Goal: Understand process/instructions: Learn how to perform a task or action

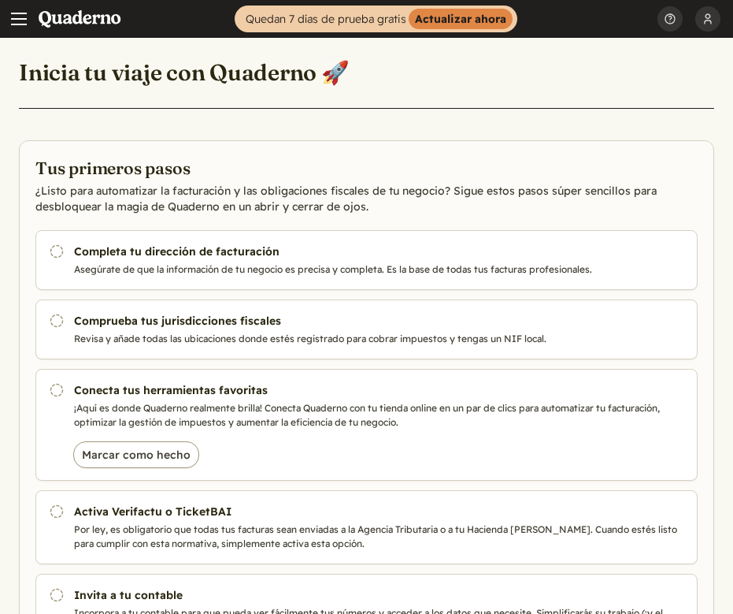
click at [551, 89] on header "Inicia tu viaje con Quaderno 🚀" at bounding box center [367, 83] width 696 height 52
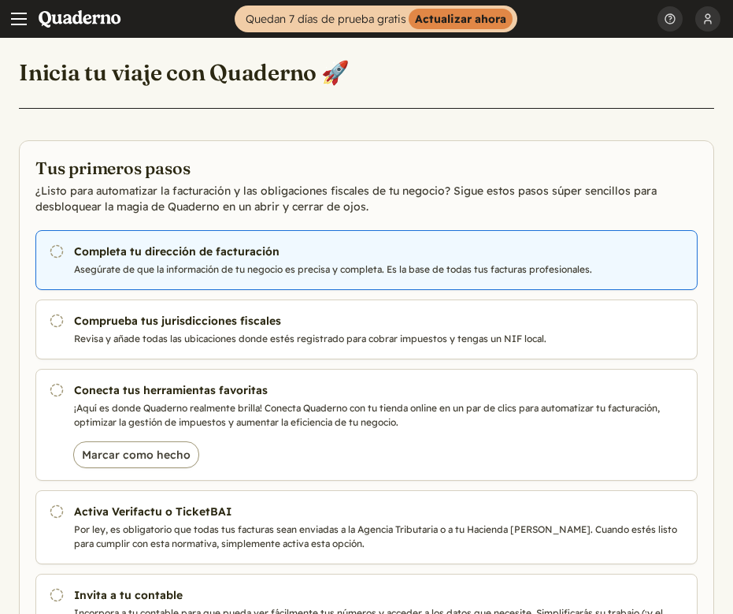
click at [241, 274] on p "Asegúrate de que la información de tu negocio es precisa y completa. Es la base…" at bounding box center [379, 269] width 611 height 14
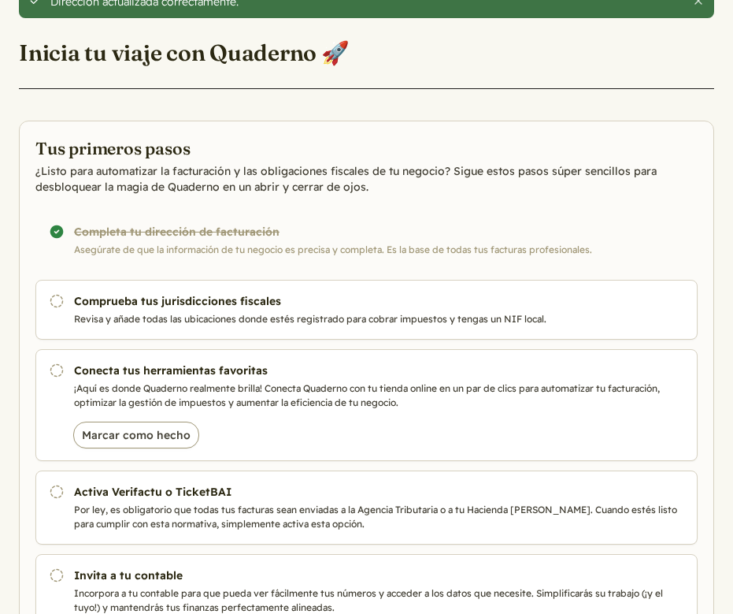
scroll to position [68, 0]
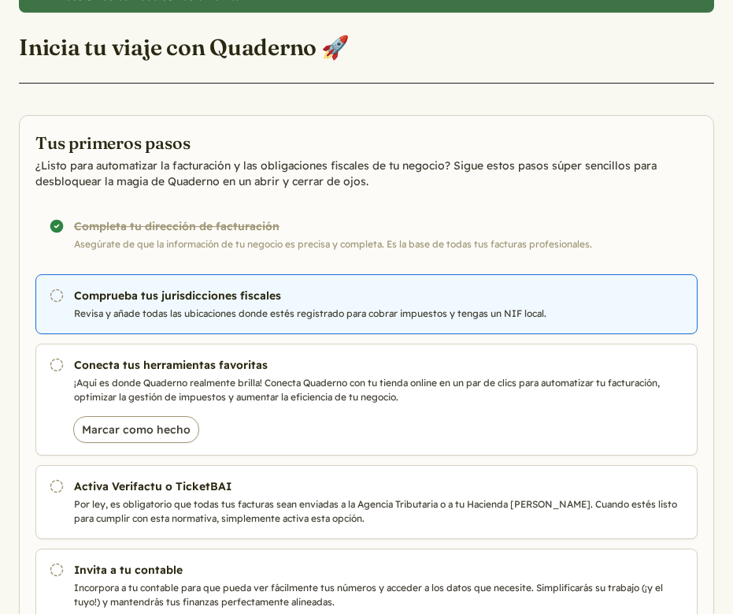
click at [224, 293] on h3 "Comprueba tus jurisdicciones fiscales" at bounding box center [379, 296] width 611 height 16
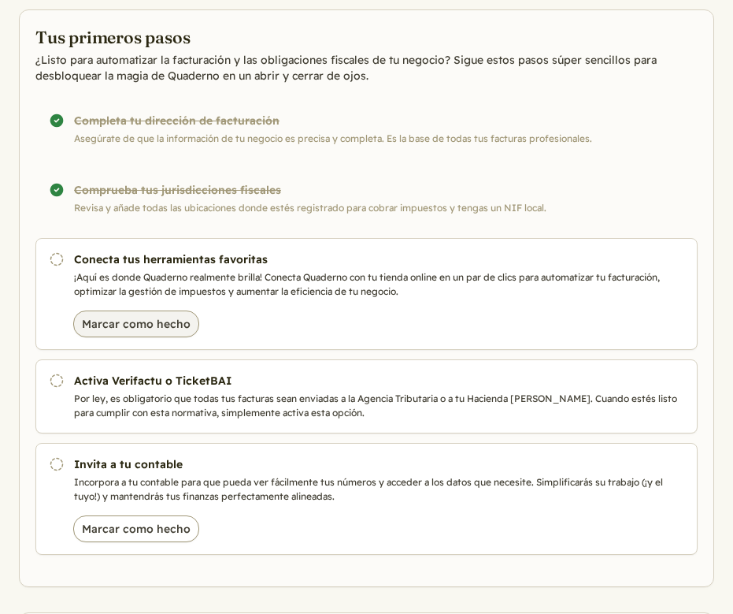
scroll to position [132, 0]
click at [167, 317] on button "Marcar como hecho" at bounding box center [136, 323] width 126 height 27
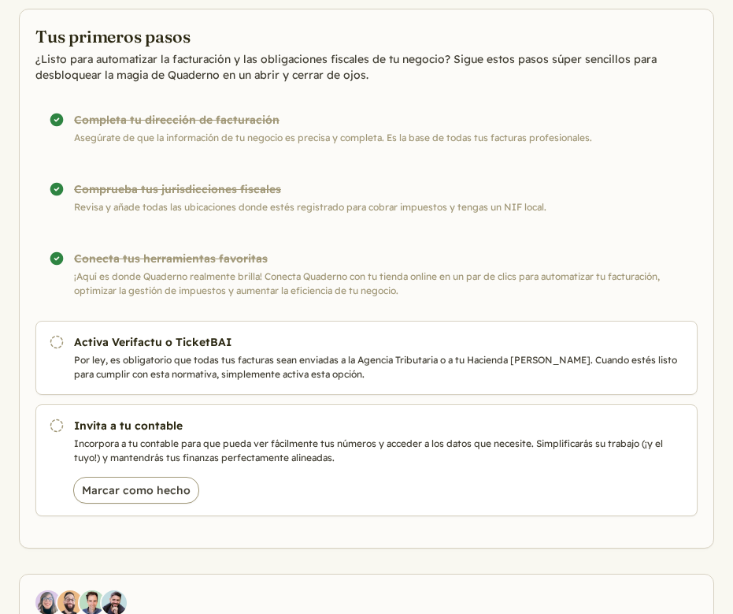
click at [150, 269] on div "#{t('views.getting_started.completed')} Conecta tus herramientas favoritas ¡Aqu…" at bounding box center [366, 274] width 663 height 74
click at [86, 262] on div "#{t('views.getting_started.completed')} Conecta tus herramientas favoritas ¡Aqu…" at bounding box center [366, 274] width 663 height 74
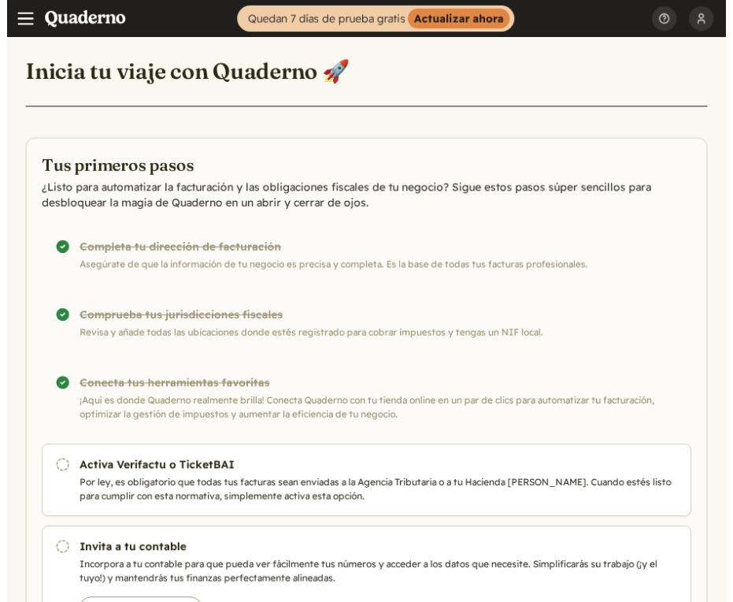
scroll to position [0, 0]
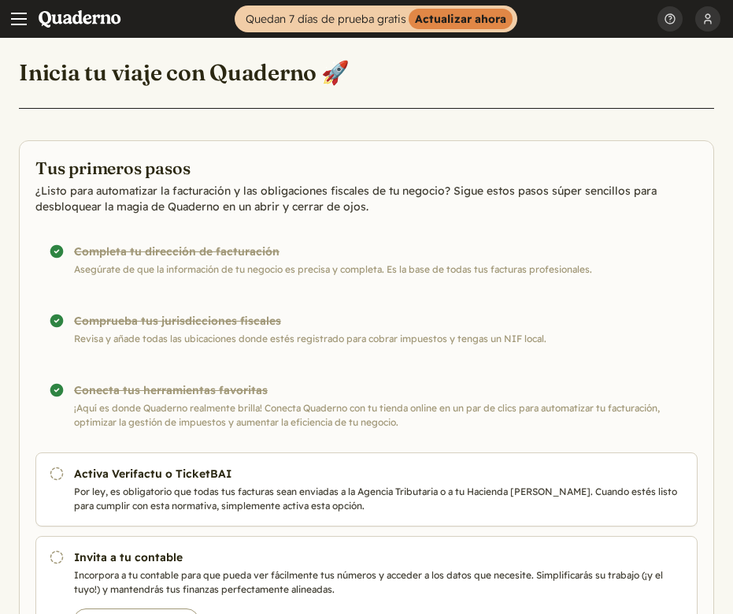
click at [21, 22] on span "Main menu" at bounding box center [19, 19] width 16 height 16
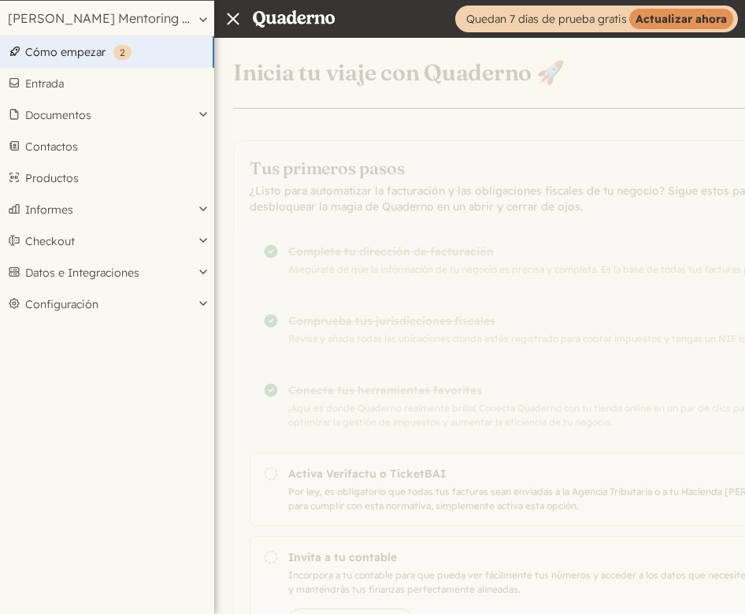
click at [392, 266] on div "Inicio Quedan 7 días de prueba gratis Actualizar ahora David Movilla Madrid Per…" at bounding box center [372, 527] width 745 height 1054
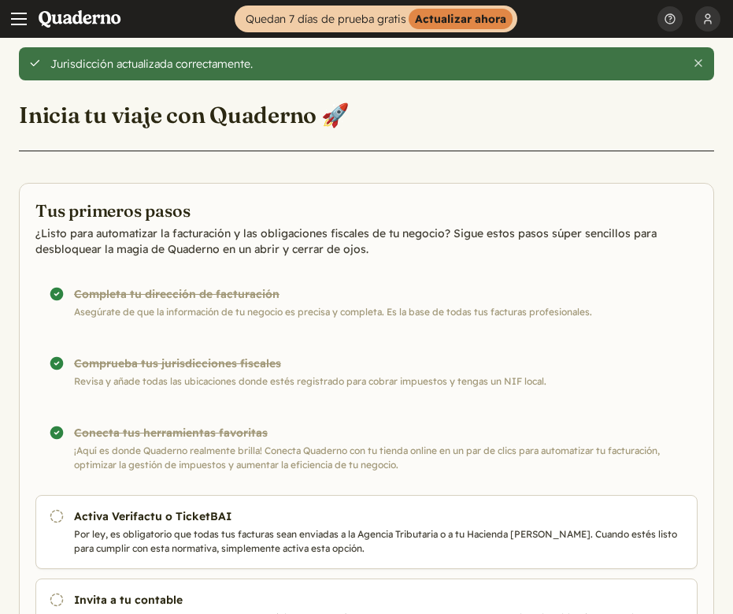
click at [165, 441] on div "¡Completado! Conecta tus herramientas favoritas ¡Aquí es donde Quaderno realmen…" at bounding box center [366, 448] width 663 height 74
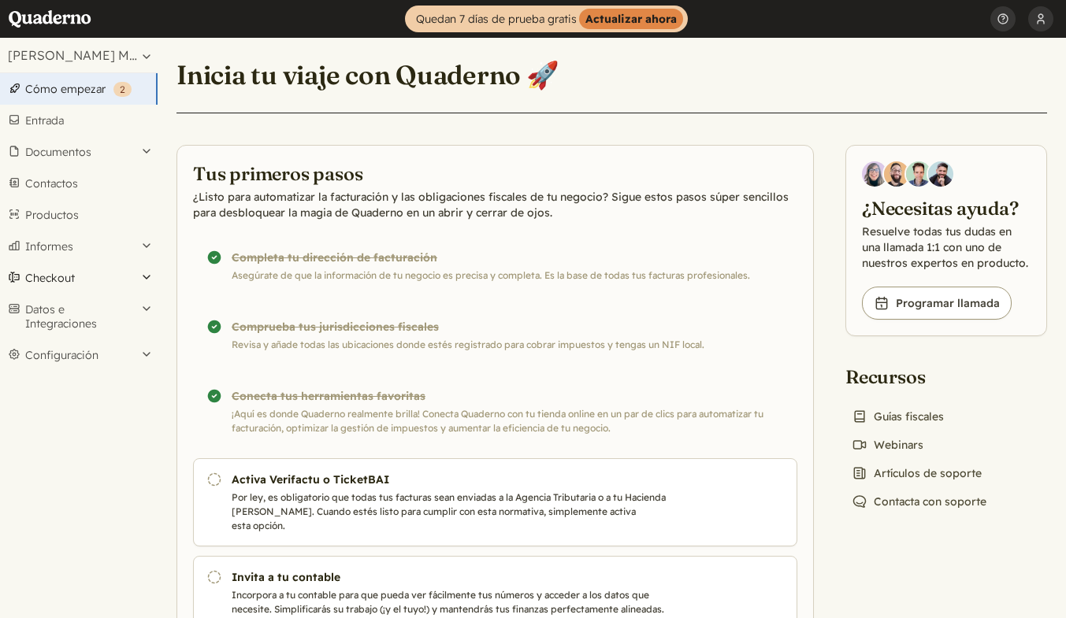
click at [138, 280] on button "Checkout" at bounding box center [79, 278] width 158 height 32
click at [144, 151] on button "Documentos" at bounding box center [79, 152] width 158 height 32
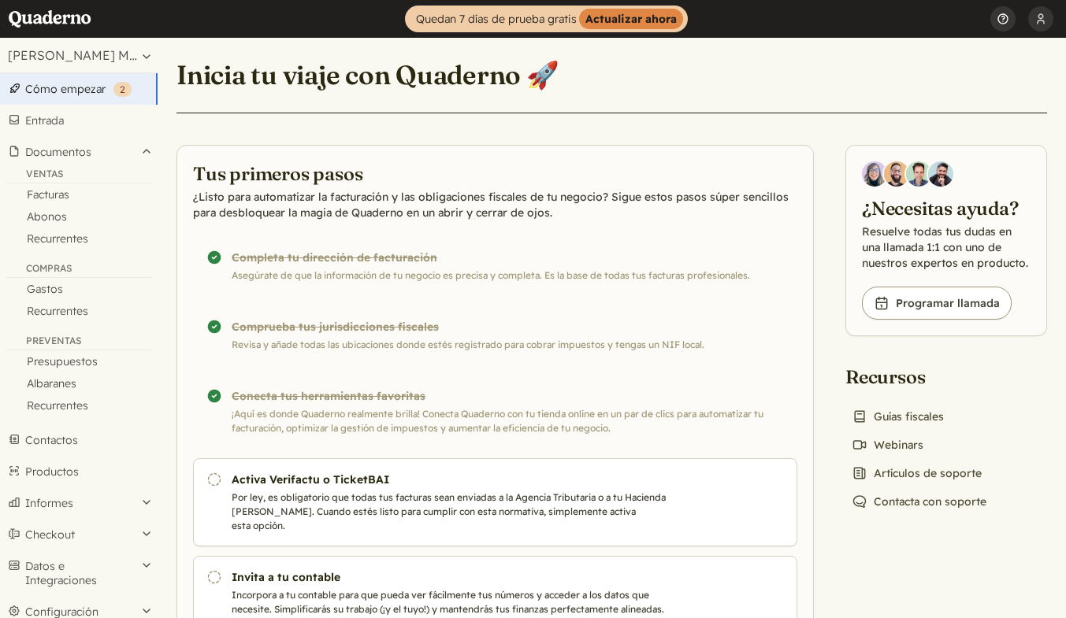
click at [733, 25] on button "Ayuda" at bounding box center [1002, 19] width 25 height 38
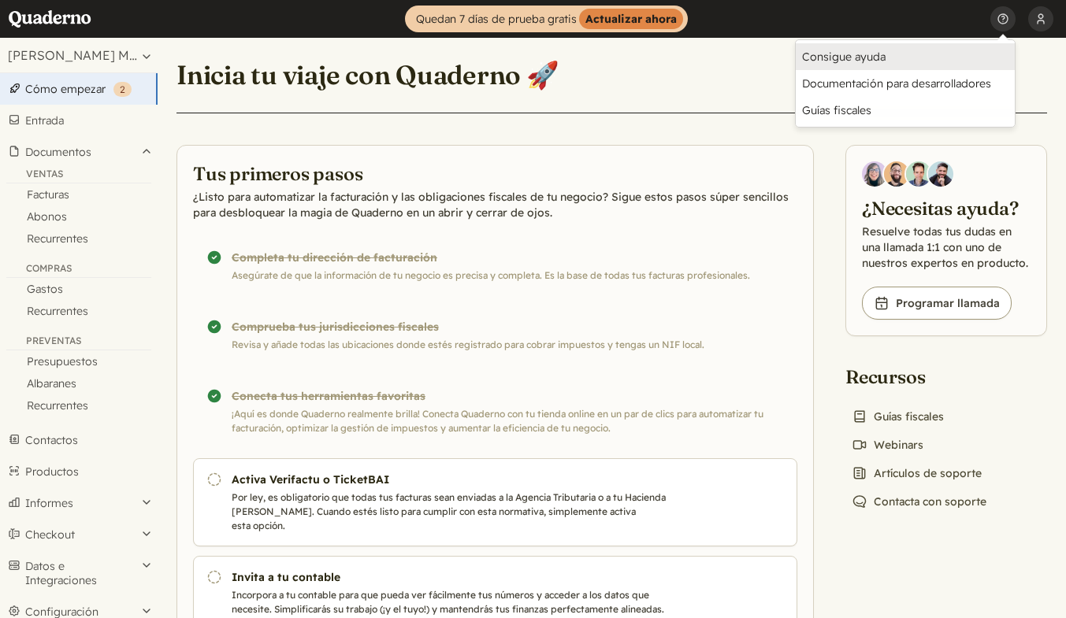
click at [733, 53] on link "Consigue ayuda" at bounding box center [905, 56] width 219 height 27
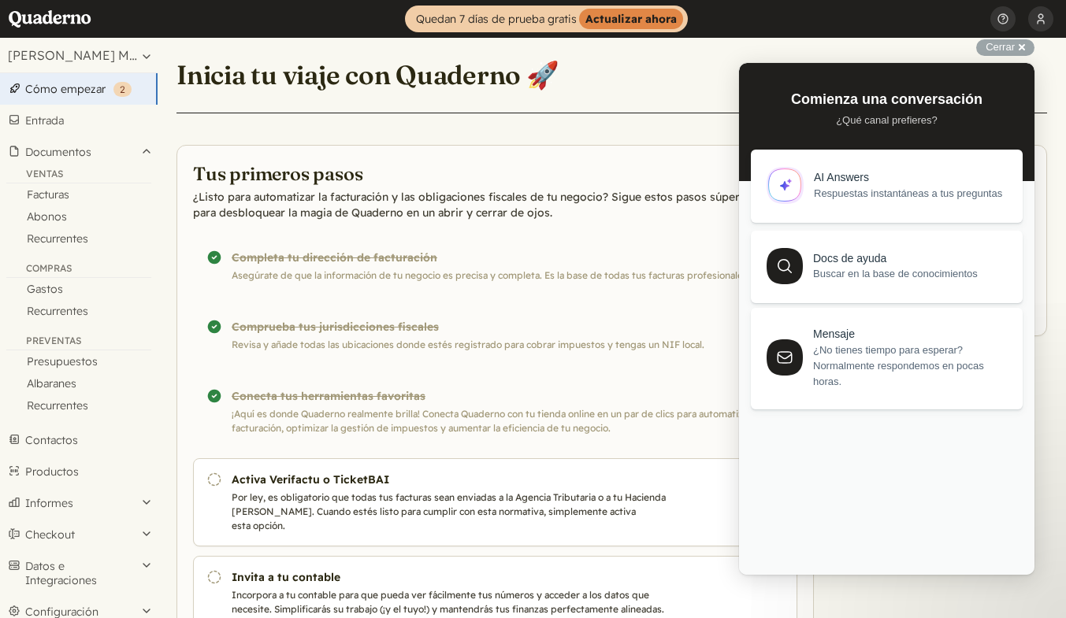
click at [733, 202] on div "AI Answers Respuestas instantáneas a tus preguntas" at bounding box center [887, 186] width 236 height 34
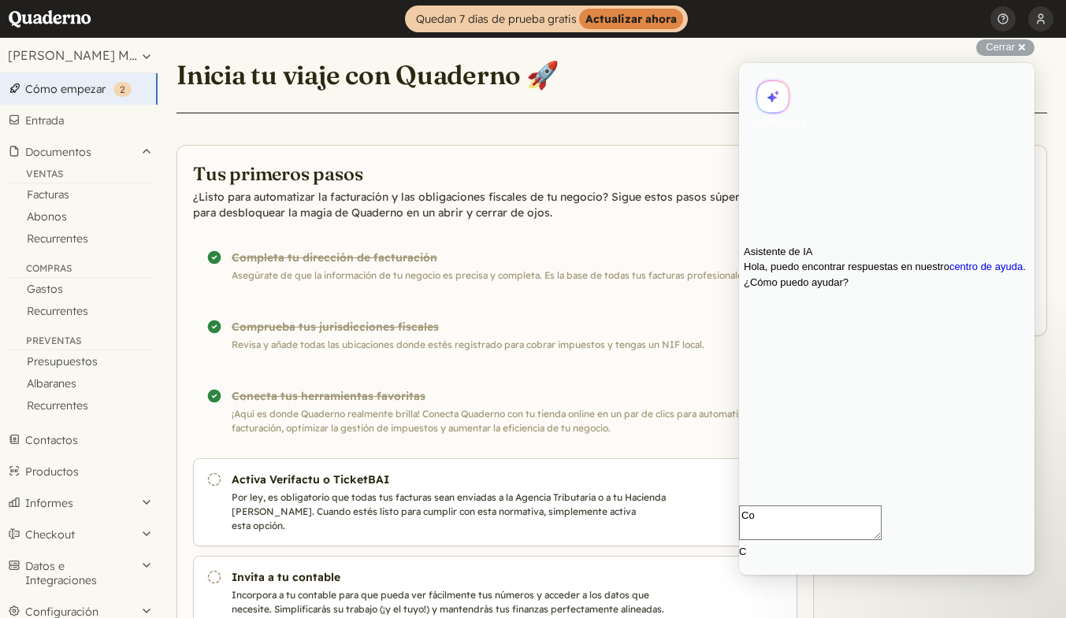
type textarea "C"
type textarea "donde conecto mis herramientas"
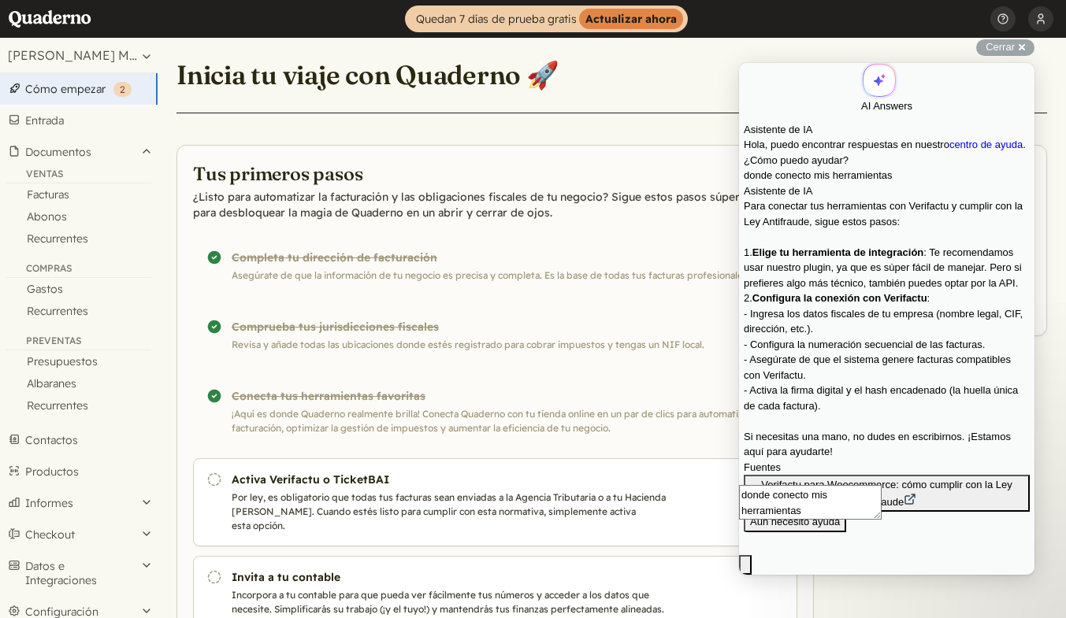
scroll to position [317, 0]
click at [106, 88] on link "Cómo empezar ( 2 )" at bounding box center [79, 89] width 158 height 32
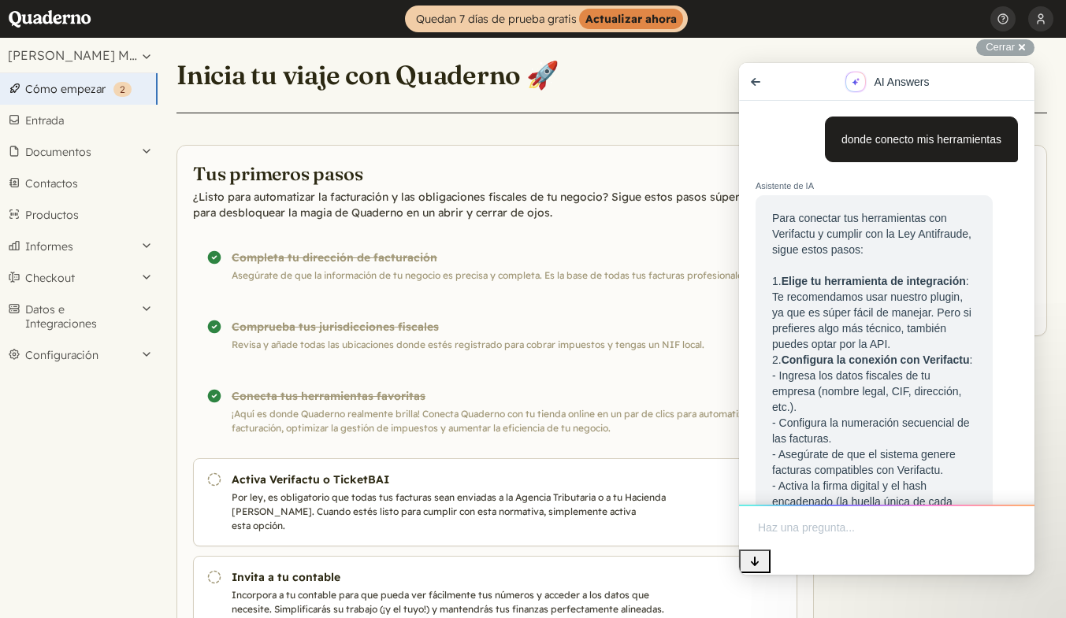
scroll to position [336, 0]
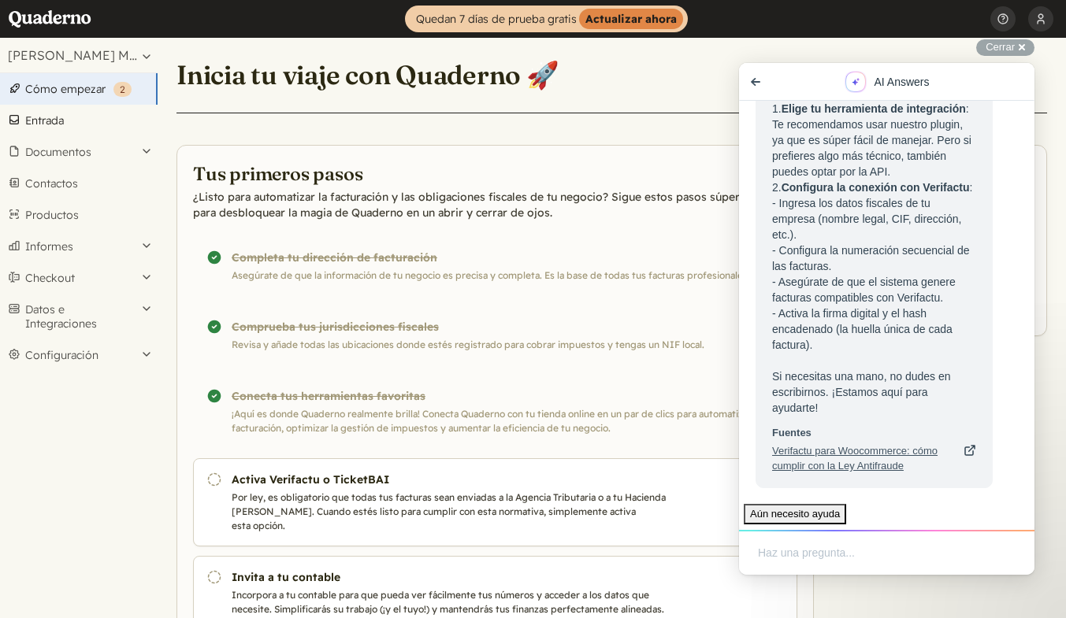
click at [70, 123] on link "Entrada" at bounding box center [79, 121] width 158 height 32
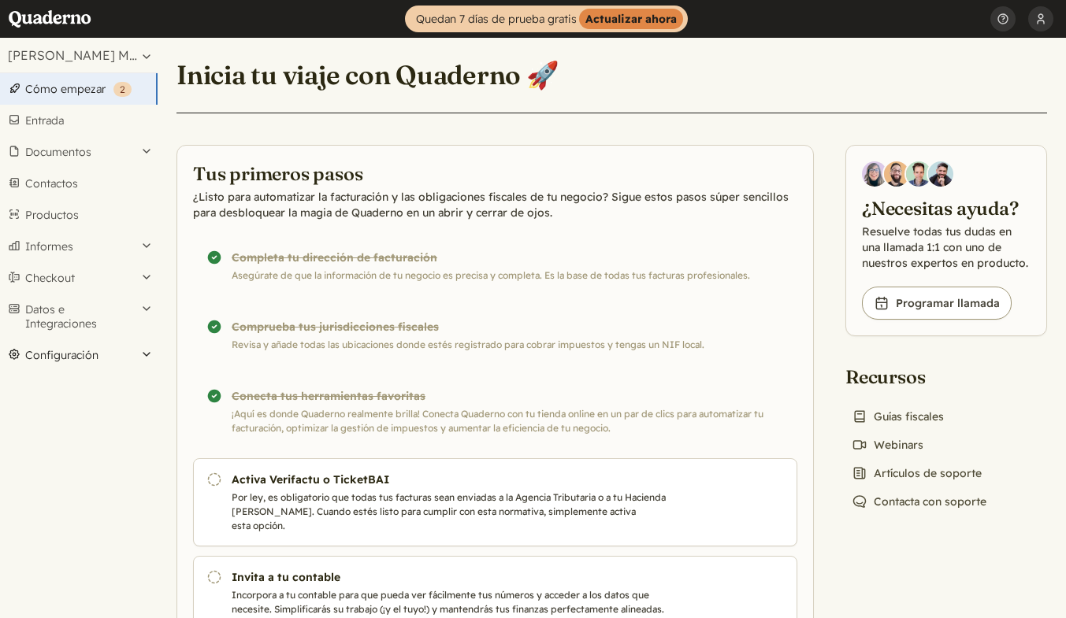
click at [124, 361] on button "Configuración" at bounding box center [79, 356] width 158 height 32
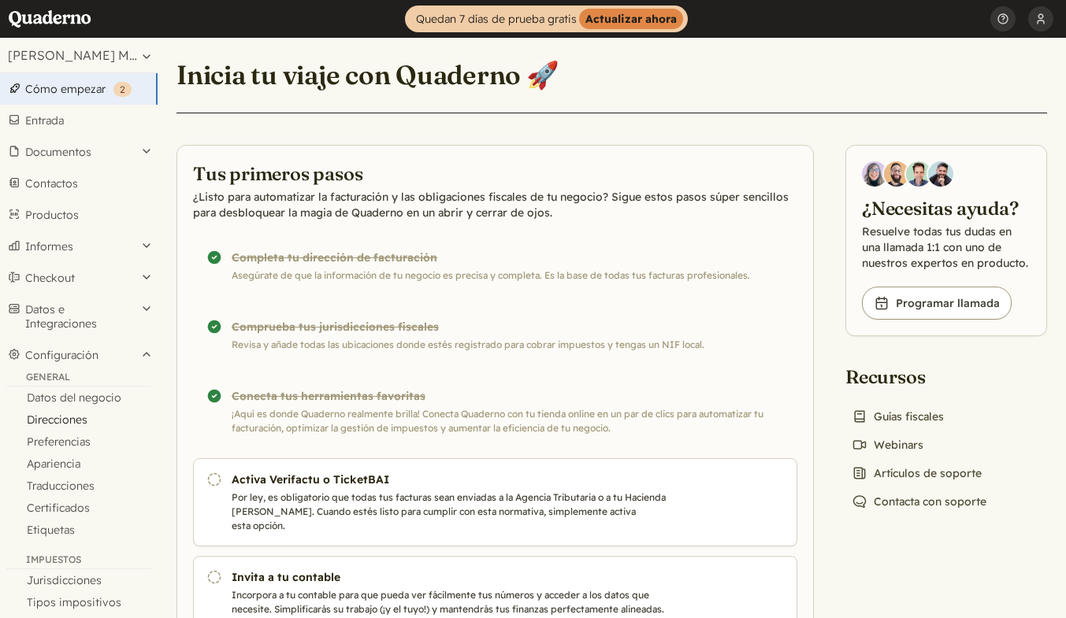
click at [67, 418] on link "Direcciones" at bounding box center [79, 420] width 158 height 22
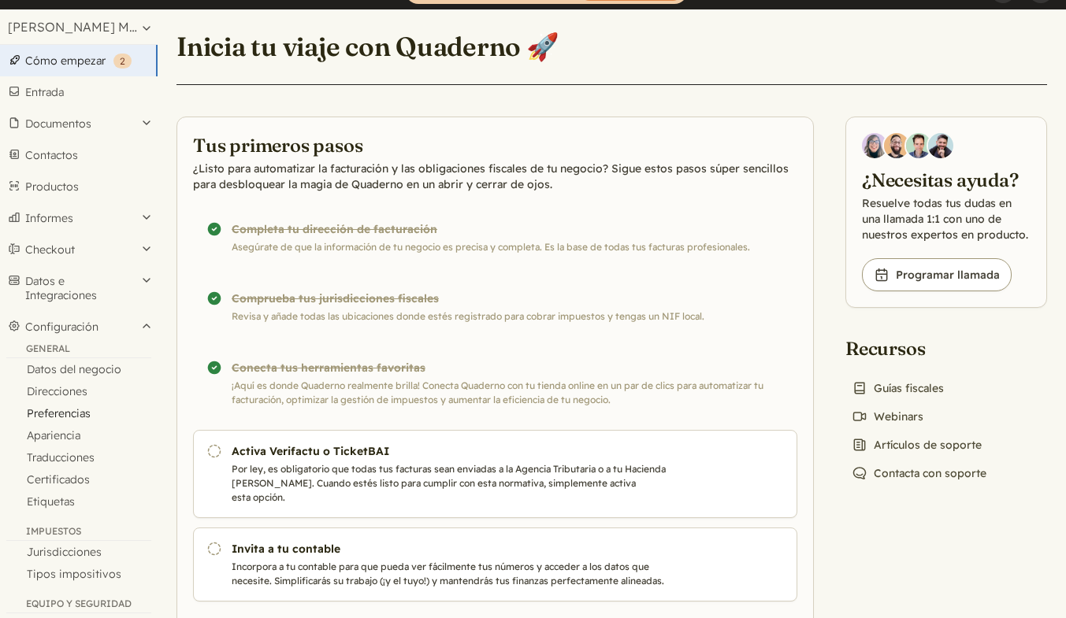
click at [69, 420] on link "Preferencias" at bounding box center [79, 414] width 158 height 22
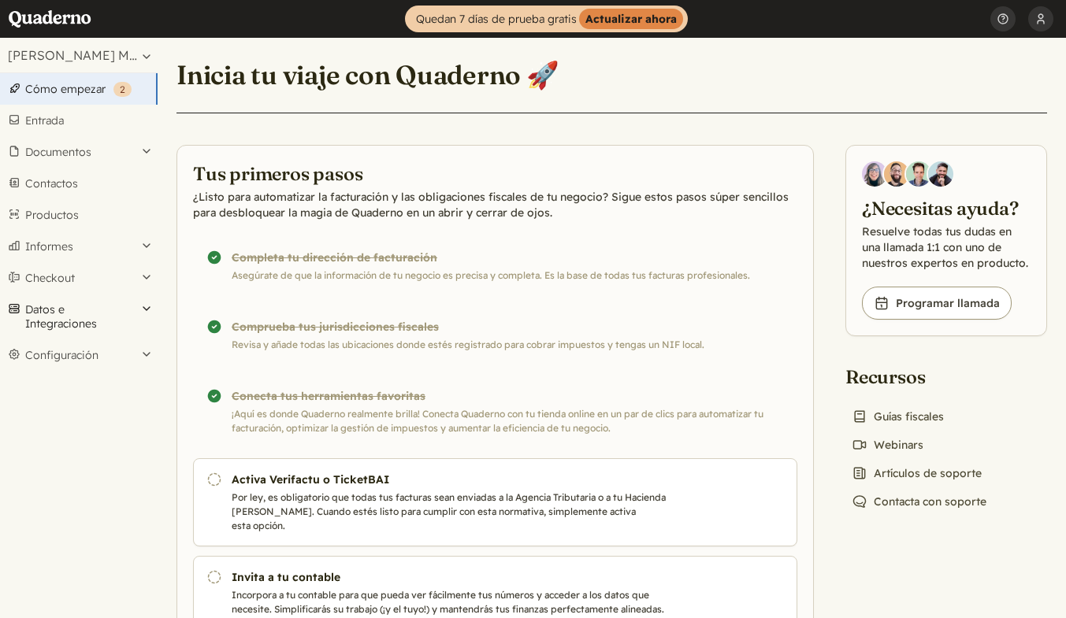
click at [147, 306] on button "Datos e Integraciones" at bounding box center [79, 317] width 158 height 46
click at [152, 278] on button "Checkout" at bounding box center [79, 278] width 158 height 32
click at [122, 411] on button "Configuración" at bounding box center [79, 408] width 158 height 32
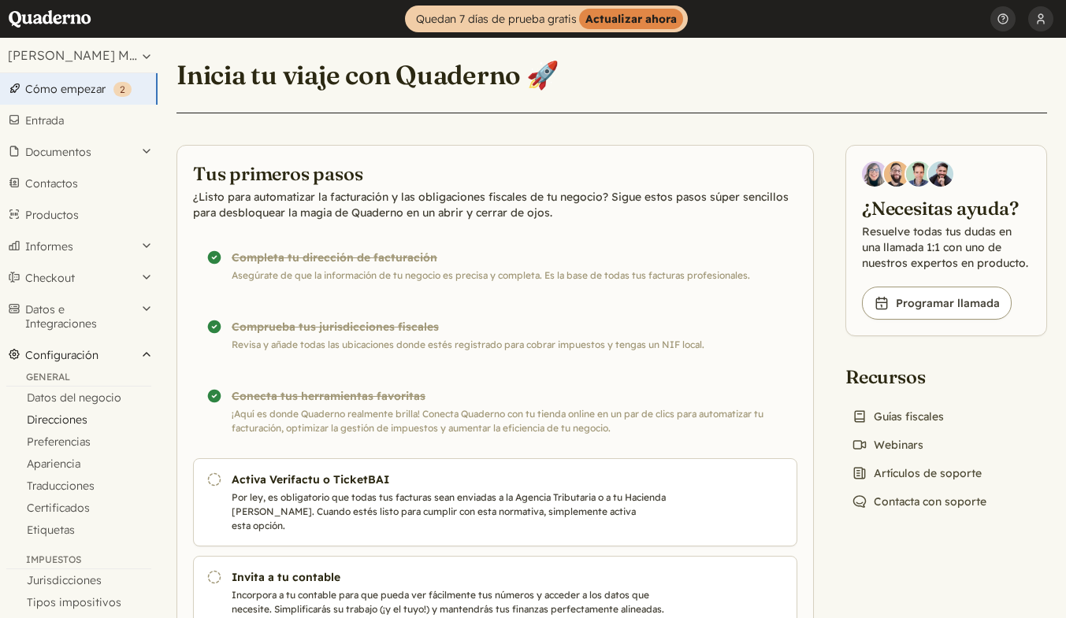
scroll to position [207, 0]
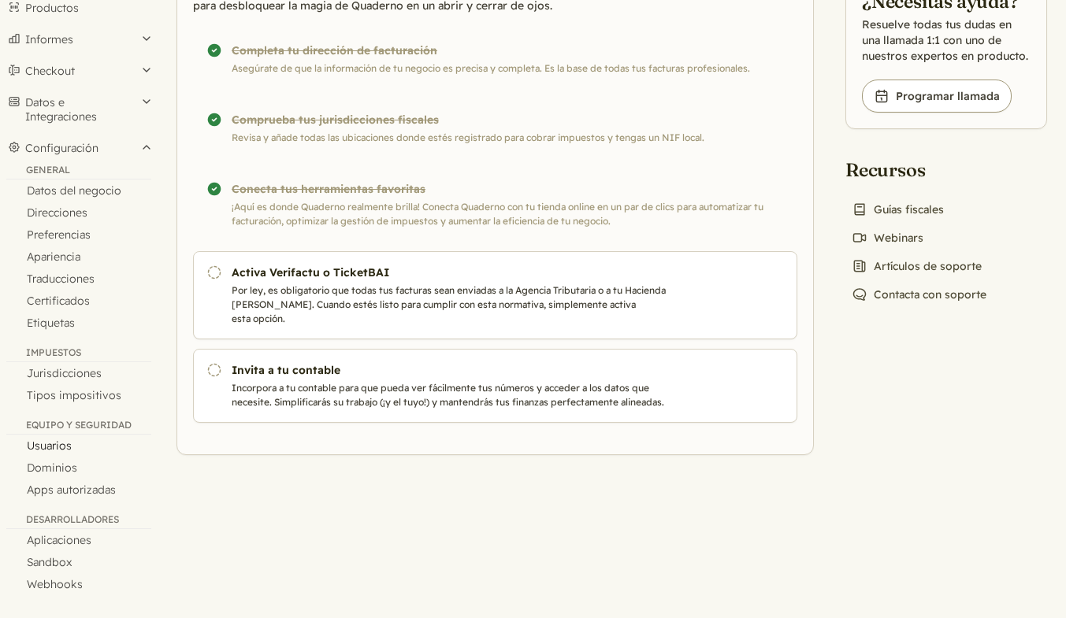
click at [69, 447] on link "Usuarios" at bounding box center [79, 446] width 158 height 22
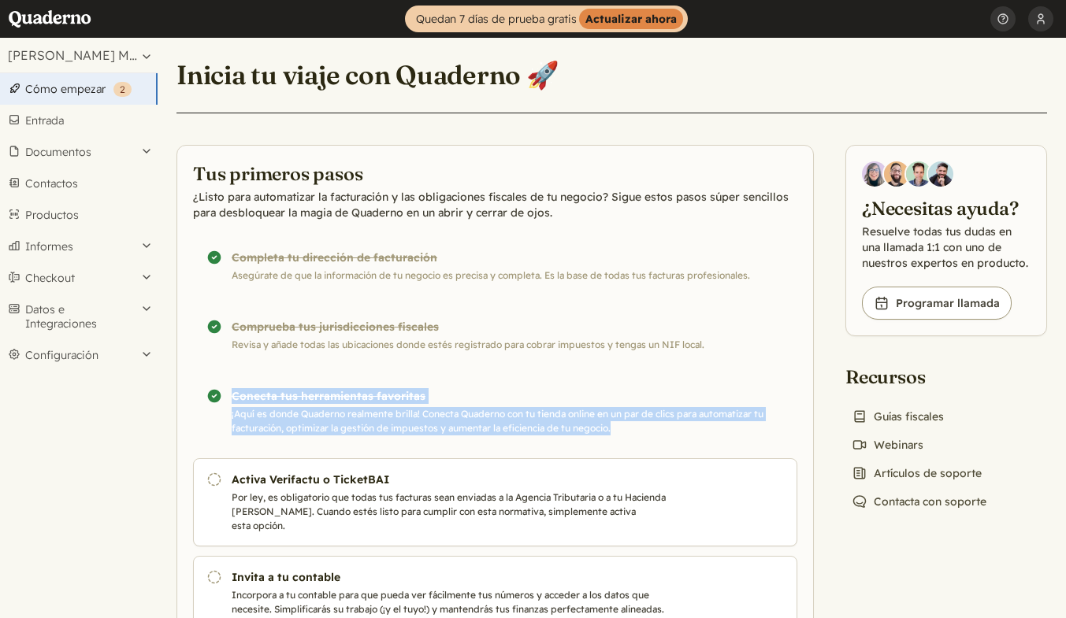
drag, startPoint x: 637, startPoint y: 435, endPoint x: 205, endPoint y: 386, distance: 435.2
click at [205, 386] on div "¡Completado! Conecta tus herramientas favoritas ¡Aquí es donde Quaderno realmen…" at bounding box center [495, 412] width 604 height 74
click at [264, 389] on div "¡Completado! Conecta tus herramientas favoritas ¡Aquí es donde Quaderno realmen…" at bounding box center [495, 412] width 604 height 74
drag, startPoint x: 620, startPoint y: 429, endPoint x: 228, endPoint y: 395, distance: 393.0
click at [228, 395] on div "¡Completado! Conecta tus herramientas favoritas ¡Aquí es donde Quaderno realmen…" at bounding box center [495, 412] width 604 height 74
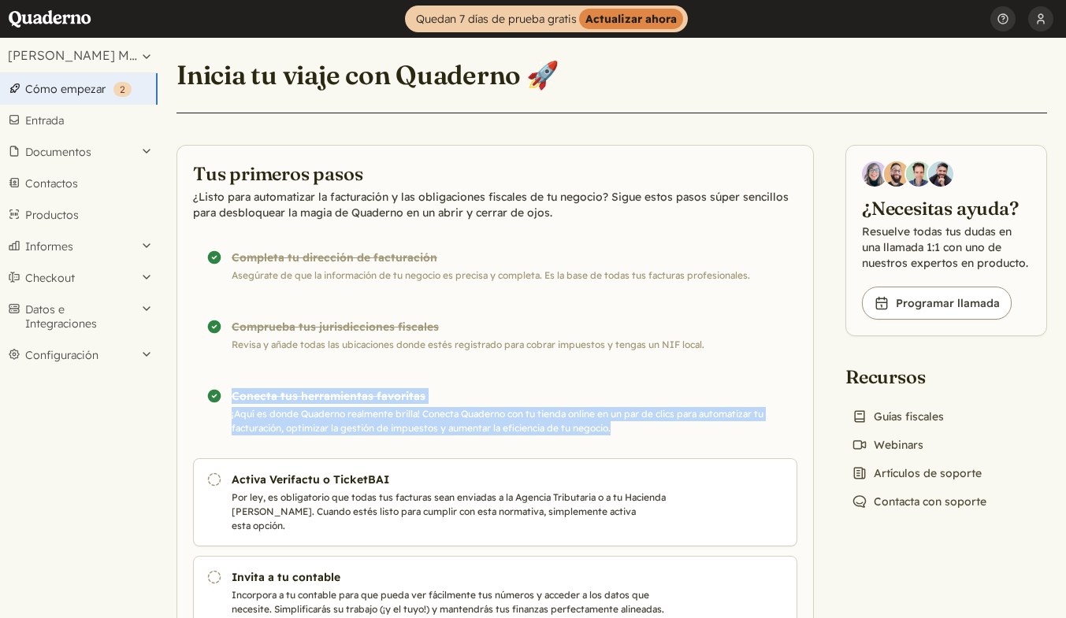
click at [247, 395] on div "¡Completado! Conecta tus herramientas favoritas ¡Aquí es donde Quaderno realmen…" at bounding box center [495, 412] width 604 height 74
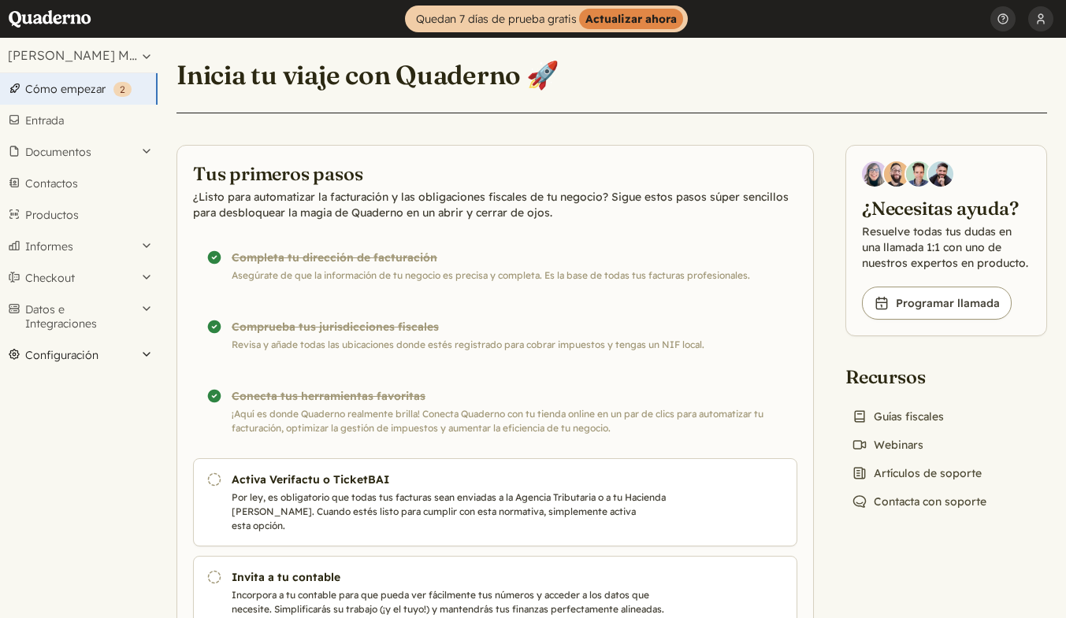
click at [124, 354] on button "Configuración" at bounding box center [79, 356] width 158 height 32
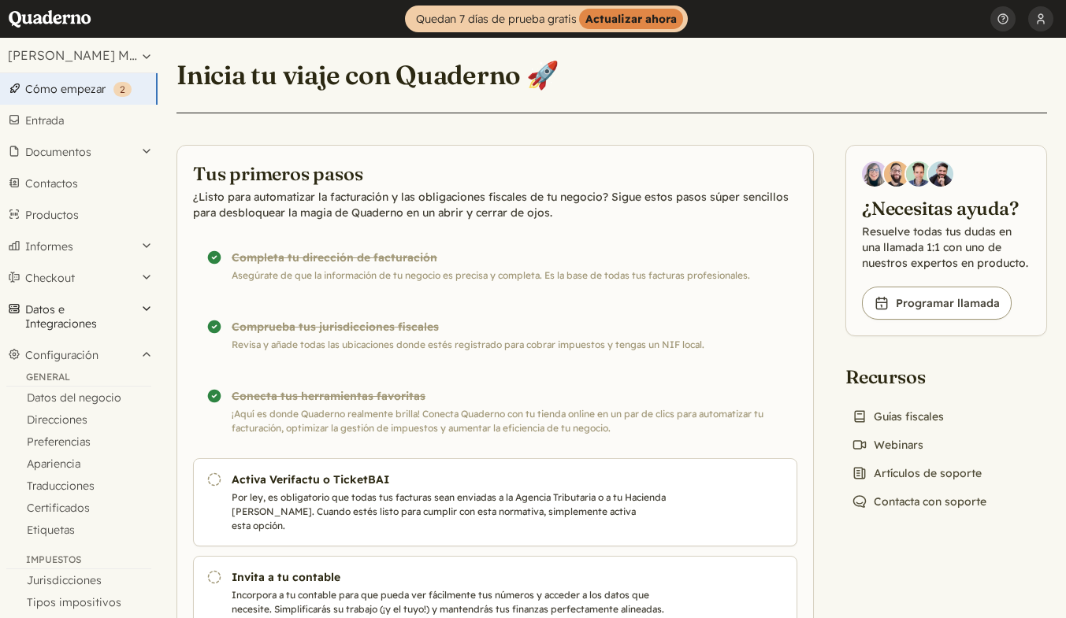
click at [138, 309] on button "Datos e Integraciones" at bounding box center [79, 317] width 158 height 46
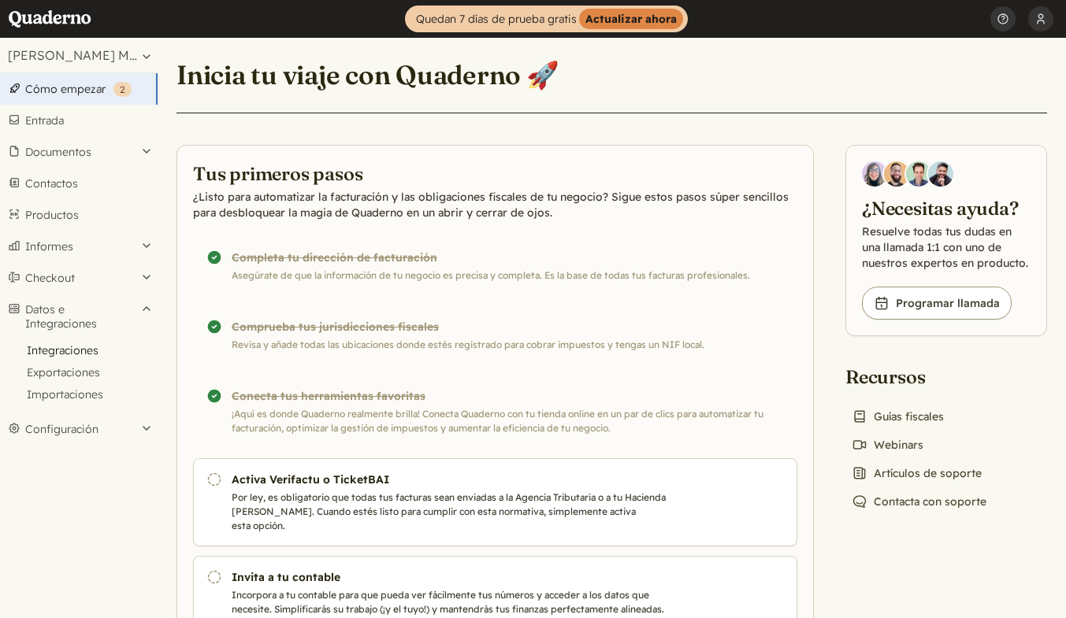
click at [85, 349] on link "Integraciones" at bounding box center [79, 351] width 158 height 22
